Goal: Information Seeking & Learning: Learn about a topic

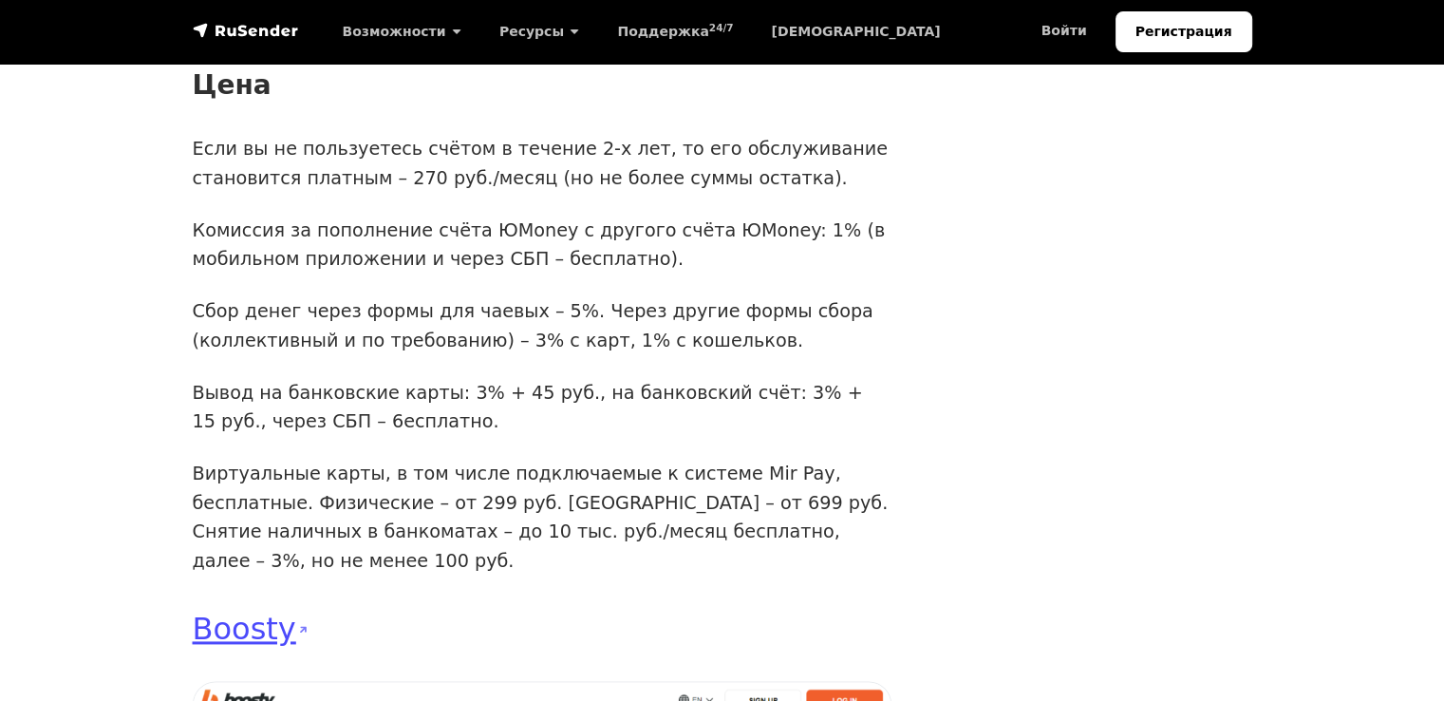
scroll to position [9781, 0]
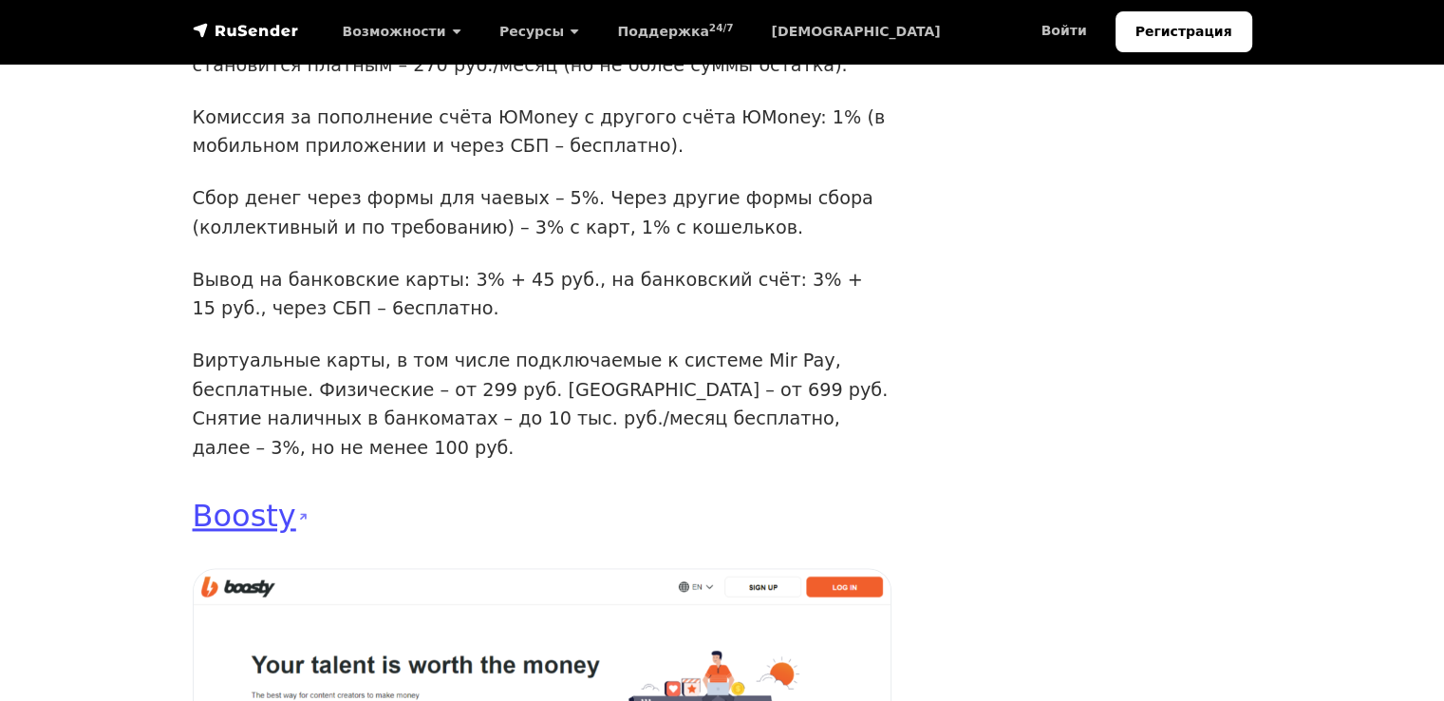
drag, startPoint x: 281, startPoint y: 293, endPoint x: 327, endPoint y: 291, distance: 45.7
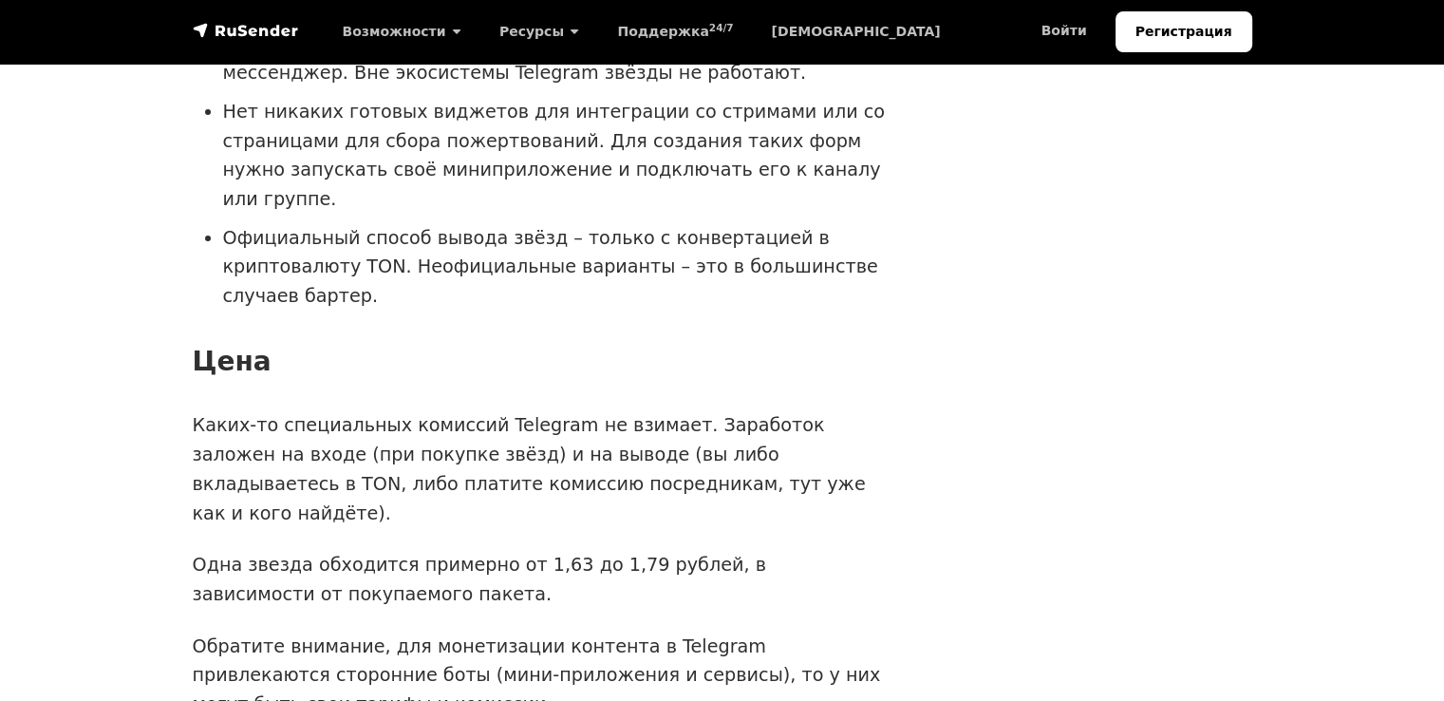
scroll to position [6553, 0]
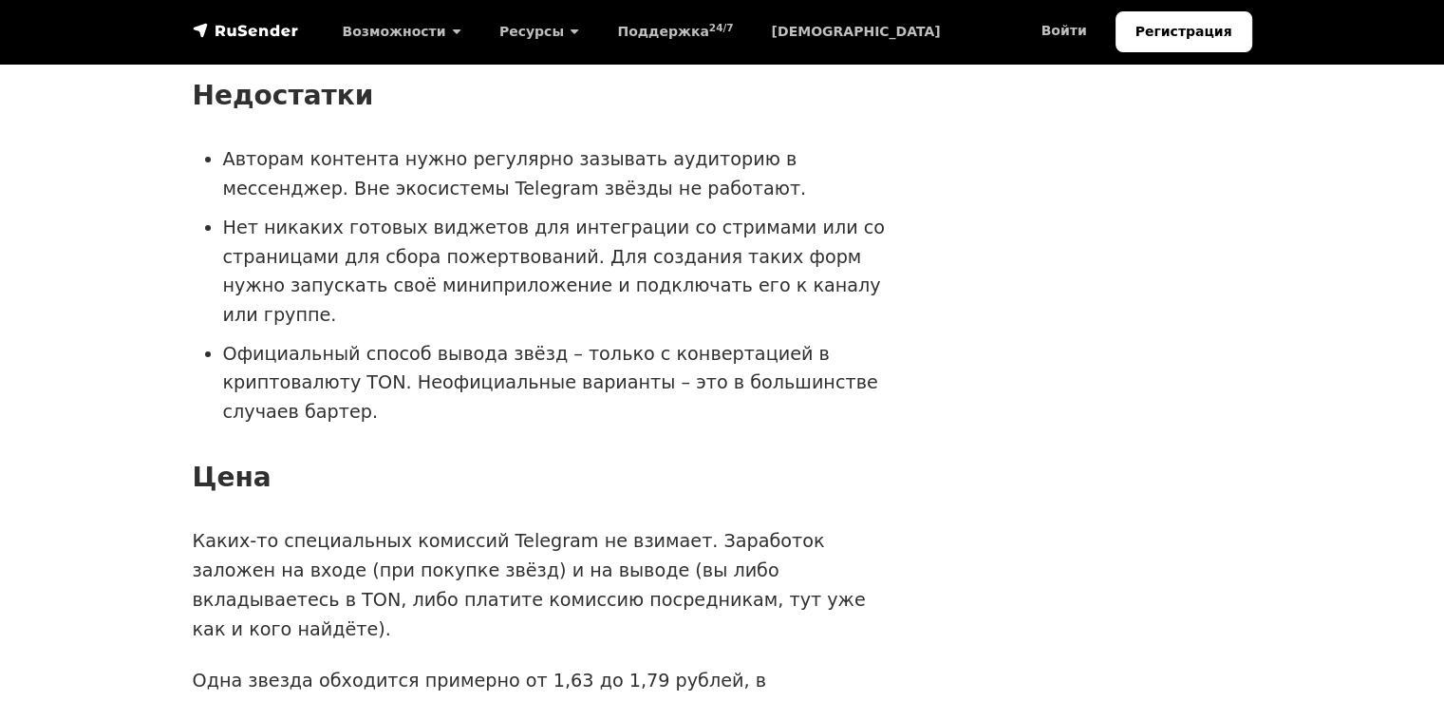
drag, startPoint x: 276, startPoint y: 274, endPoint x: 1289, endPoint y: 6, distance: 1047.2
click at [1243, 236] on div "Когда мы говорим о полезном и действительно интересном авторском контенте, то р…" at bounding box center [722, 426] width 1083 height 13228
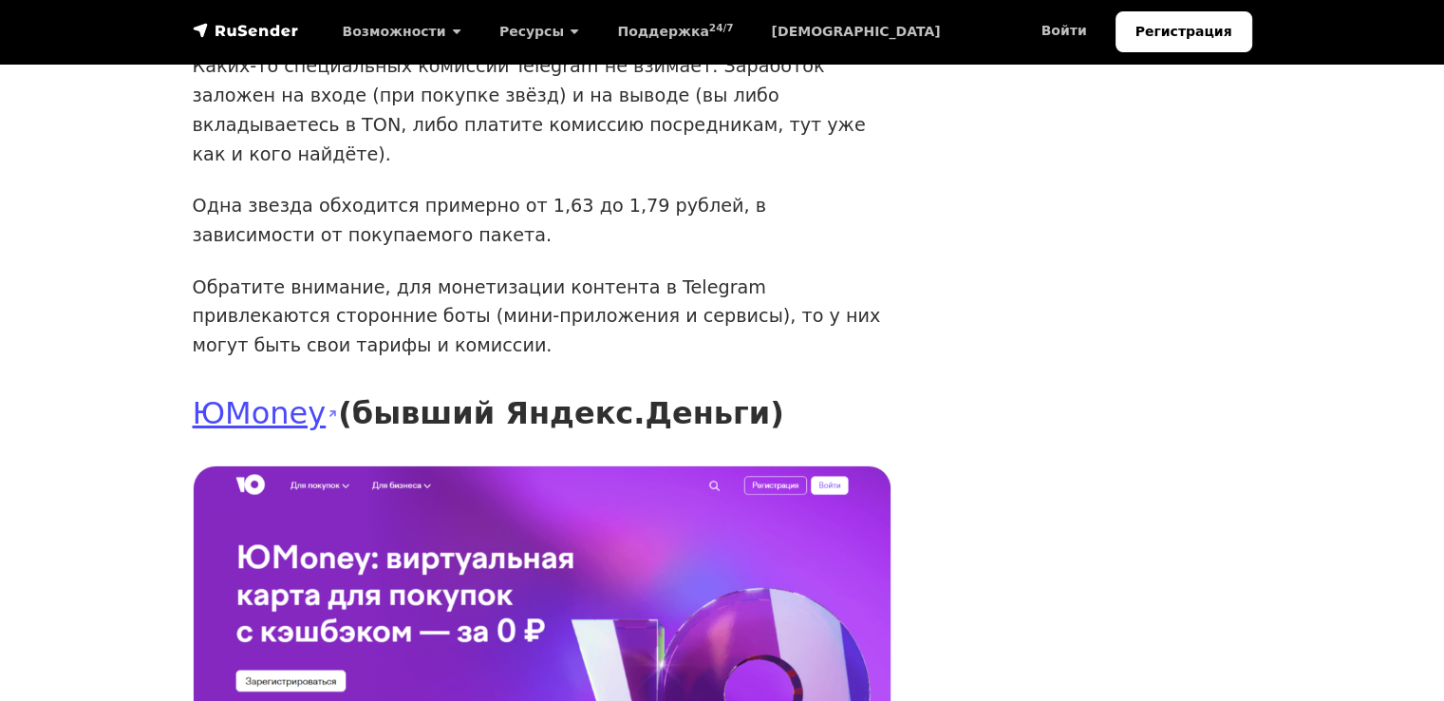
scroll to position [7122, 0]
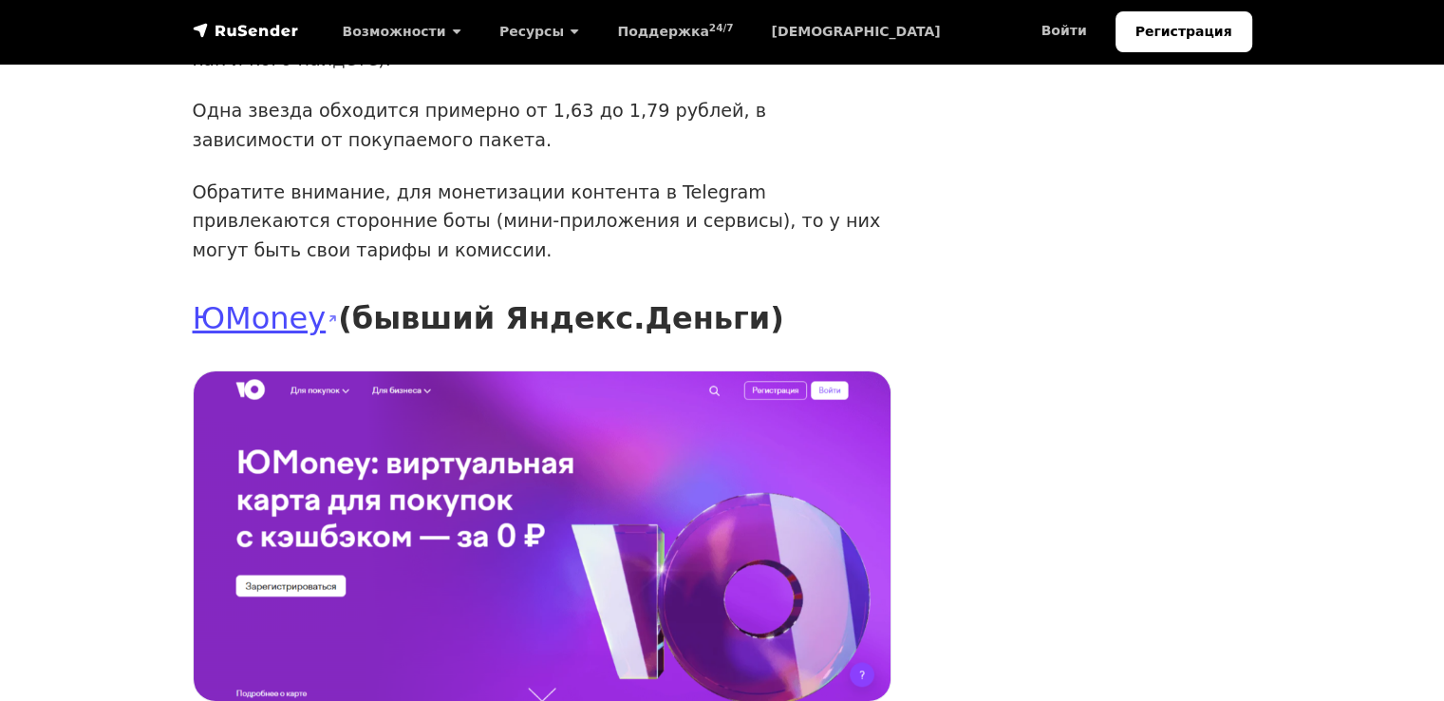
drag, startPoint x: 442, startPoint y: 309, endPoint x: 460, endPoint y: 309, distance: 18.0
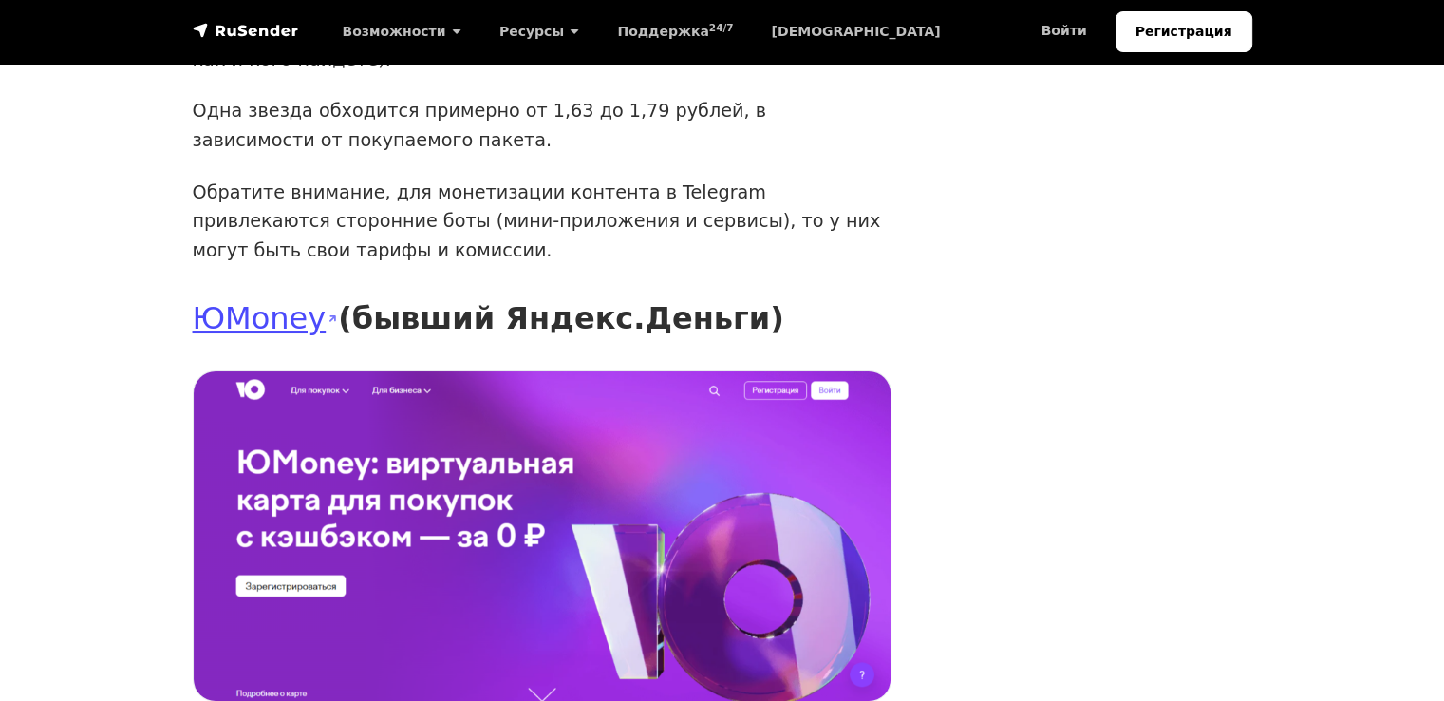
drag, startPoint x: 577, startPoint y: 309, endPoint x: 601, endPoint y: 309, distance: 23.7
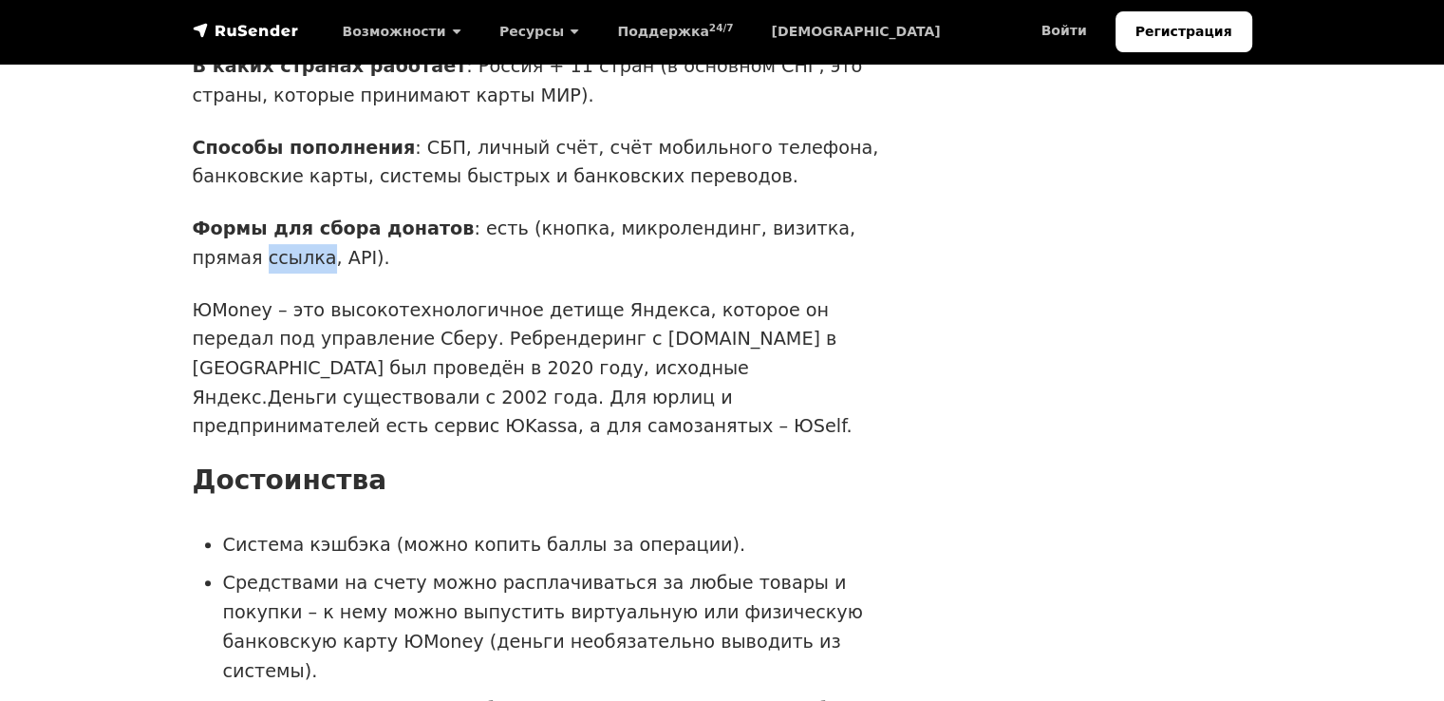
scroll to position [8357, 0]
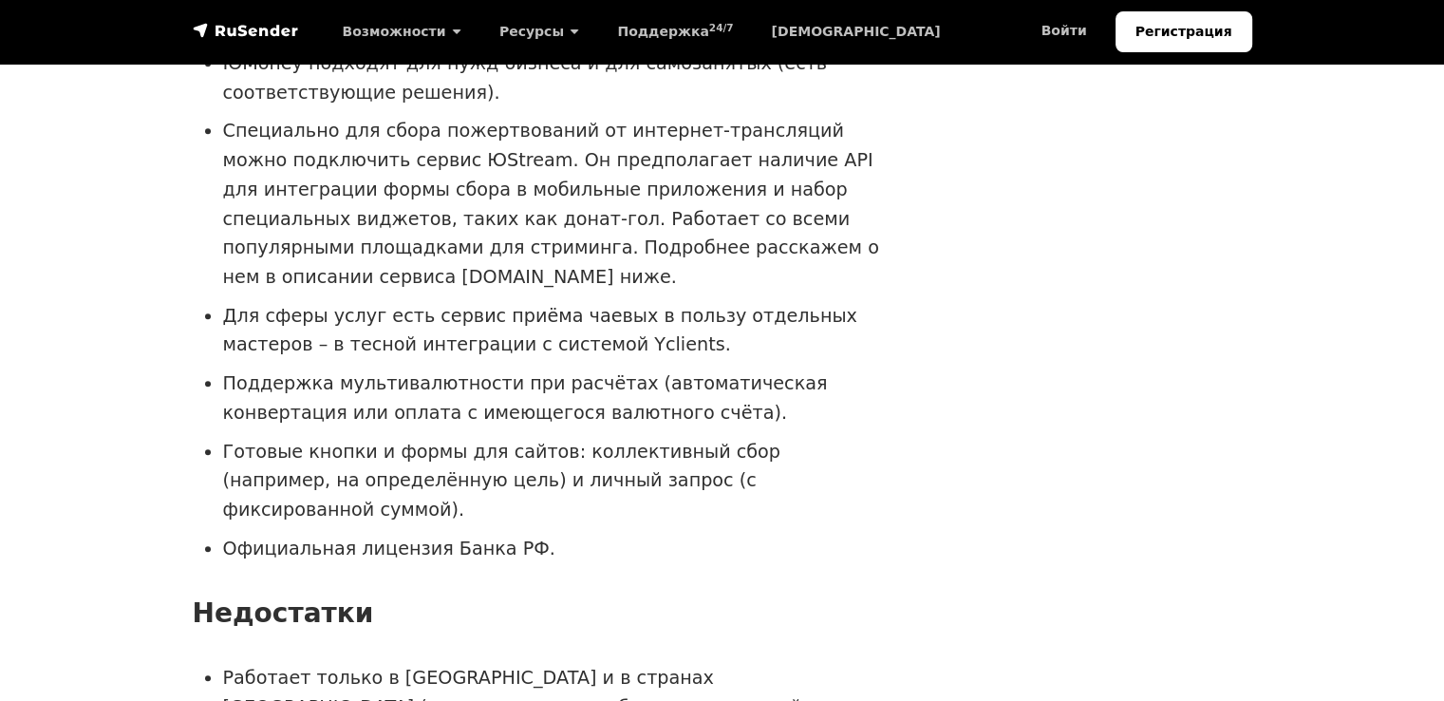
scroll to position [8832, 0]
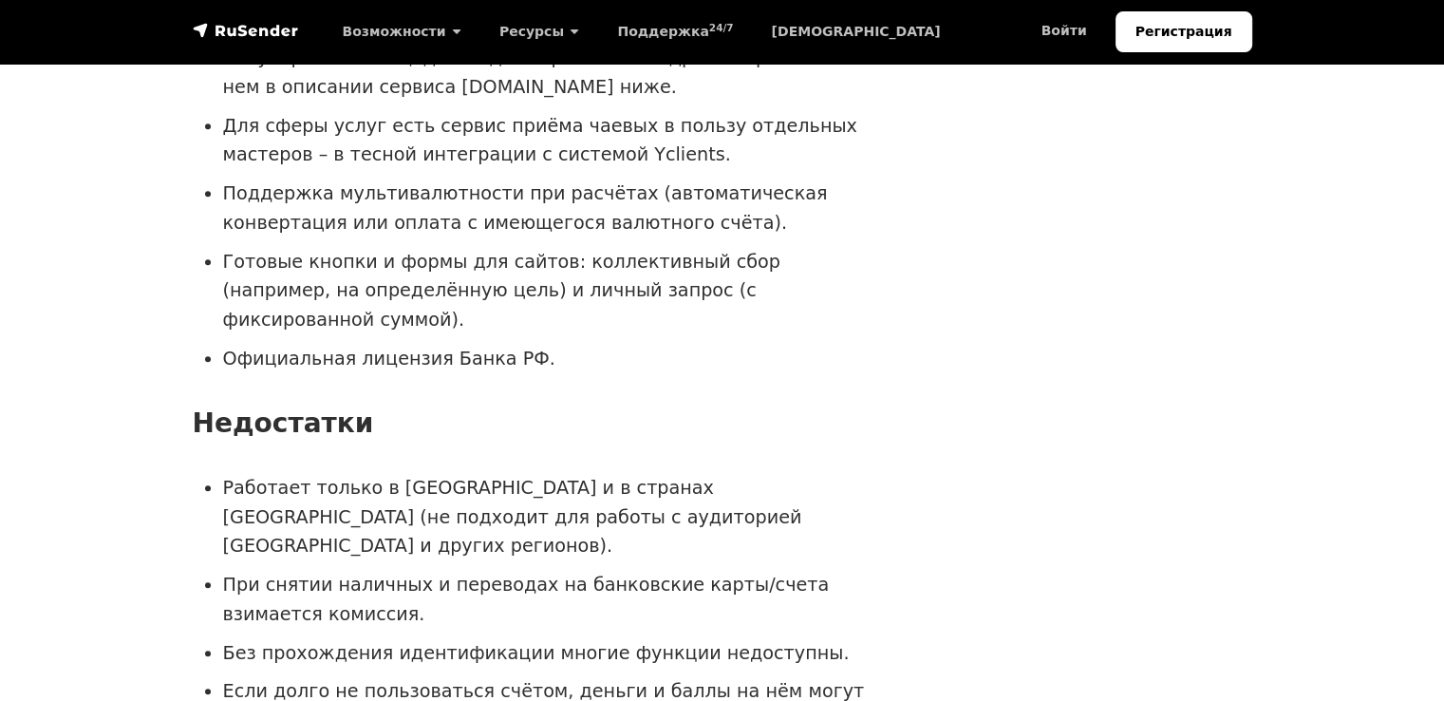
drag, startPoint x: 209, startPoint y: 354, endPoint x: 294, endPoint y: 347, distance: 85.8
drag, startPoint x: 498, startPoint y: 355, endPoint x: 521, endPoint y: 354, distance: 23.8
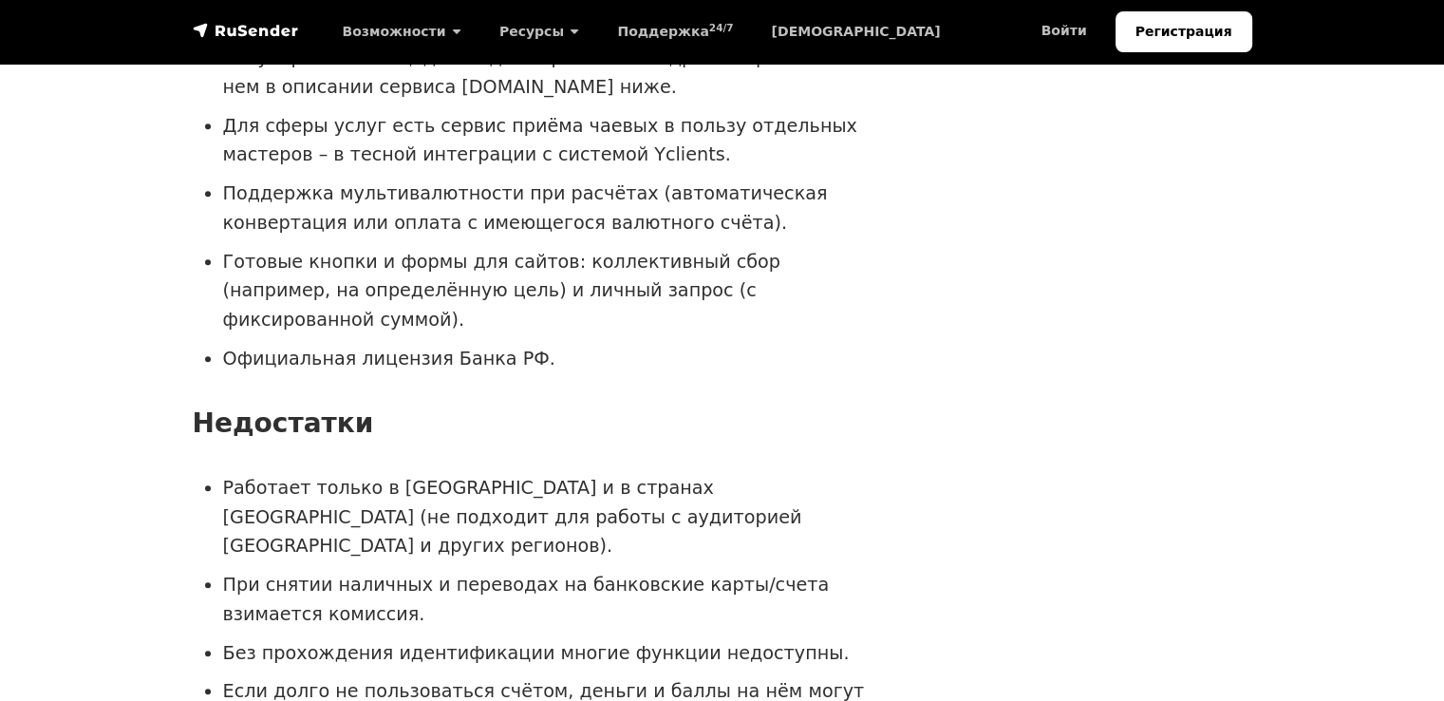
drag, startPoint x: 579, startPoint y: 353, endPoint x: 676, endPoint y: 353, distance: 96.9
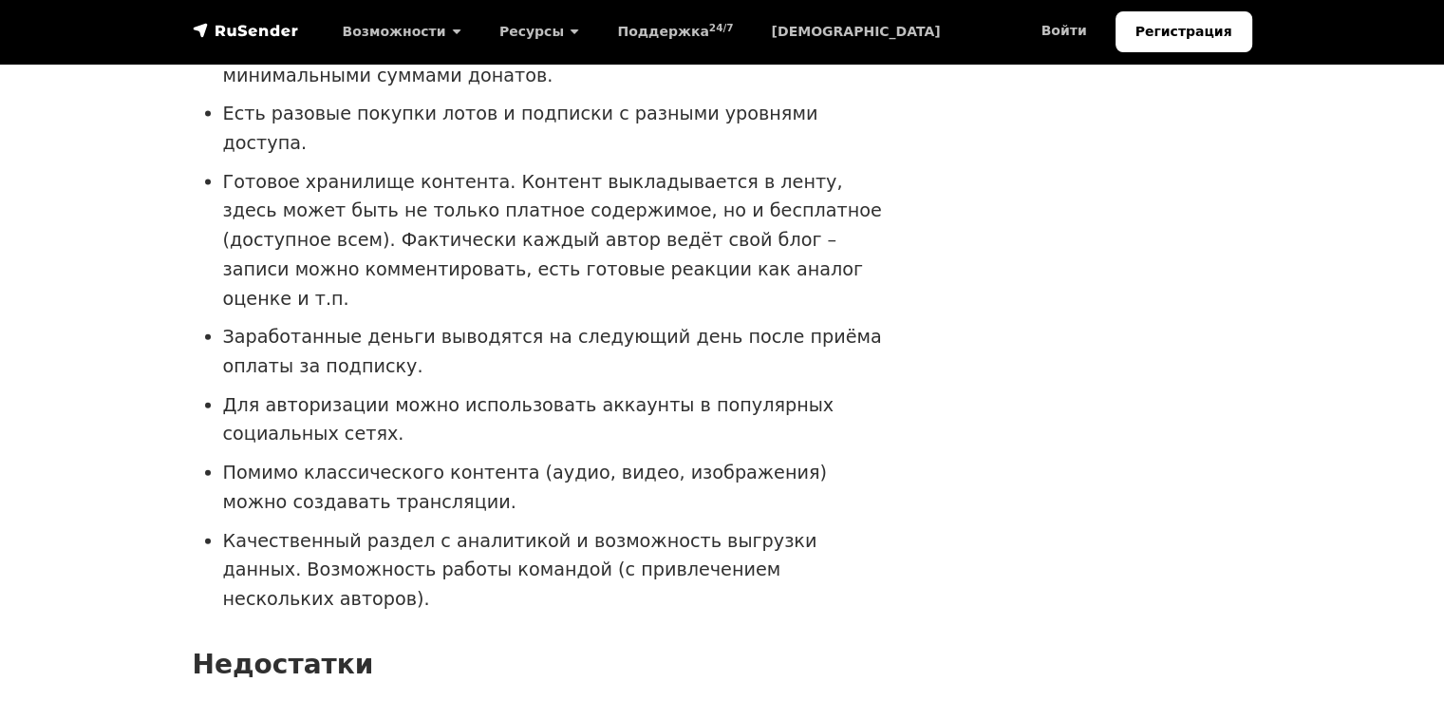
scroll to position [12039, 0]
